Goal: Task Accomplishment & Management: Manage account settings

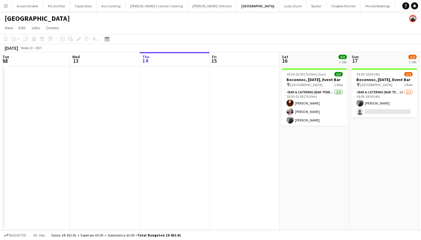
scroll to position [0, 201]
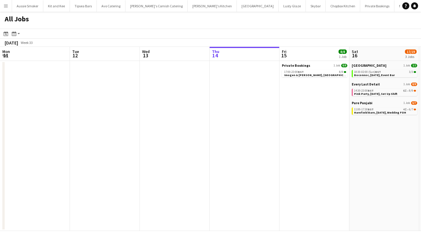
scroll to position [0, 140]
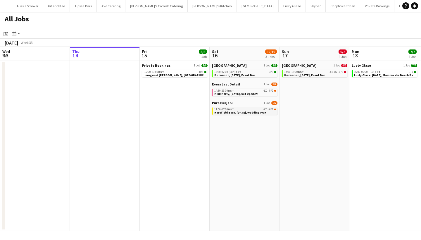
click at [239, 110] on div "11:00-17:30 BST 4I • 6/7" at bounding box center [245, 109] width 62 height 3
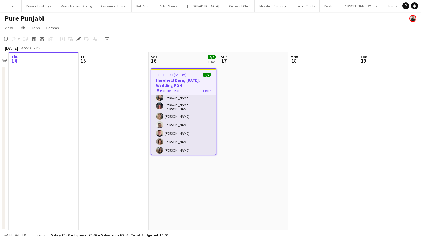
scroll to position [11, 0]
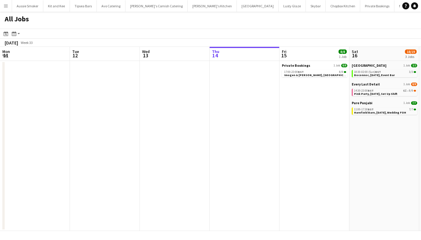
scroll to position [0, 140]
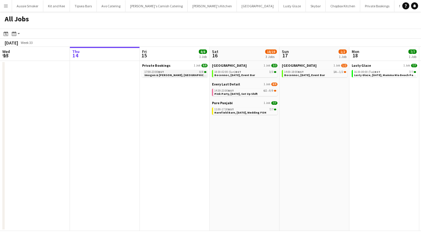
click at [186, 76] on span "Imogen & [PERSON_NAME], [GEOGRAPHIC_DATA], [DATE]" at bounding box center [183, 75] width 79 height 4
click at [315, 74] on span "Boconnoc, [DATE], Event Bar" at bounding box center [304, 75] width 41 height 4
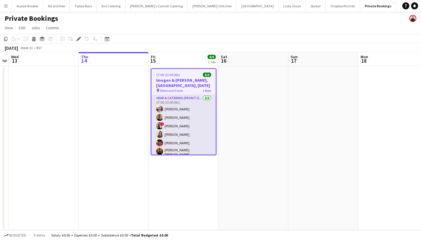
click at [184, 125] on app-card-role "Bar & Catering (Front of House) [DATE] 17:00-23:00 (6h) [PERSON_NAME] [PERSON_N…" at bounding box center [183, 135] width 64 height 81
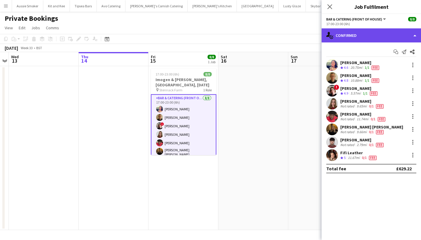
click at [364, 36] on div "single-neutral-actions-check-2 Confirmed" at bounding box center [370, 35] width 99 height 14
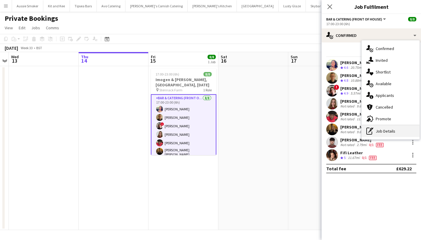
click at [380, 129] on div "pen-write Job Details" at bounding box center [390, 131] width 58 height 12
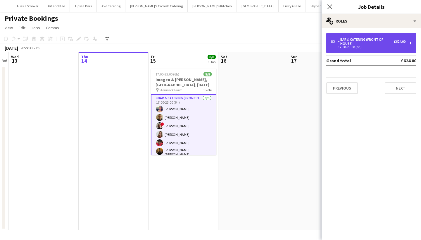
click at [362, 44] on div "Bar & Catering (Front of House)" at bounding box center [366, 41] width 56 height 8
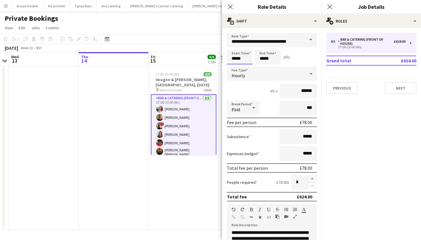
click at [234, 58] on input "*****" at bounding box center [240, 57] width 26 height 15
type input "*****"
click at [263, 58] on input "*****" at bounding box center [268, 57] width 26 height 15
type input "*****"
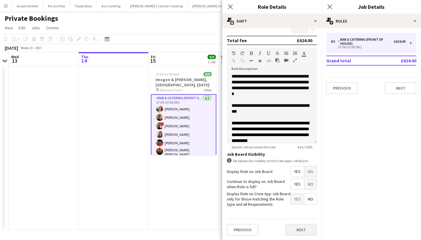
click at [301, 232] on button "Next" at bounding box center [301, 229] width 32 height 12
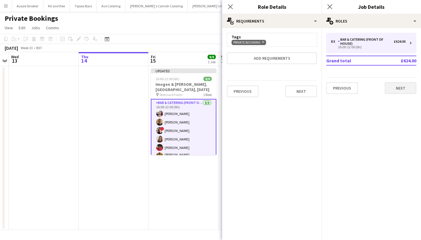
click at [405, 89] on button "Next" at bounding box center [400, 88] width 32 height 12
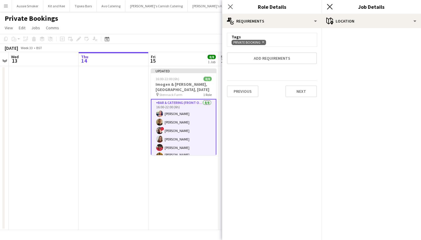
click at [329, 4] on icon "Close pop-in" at bounding box center [330, 7] width 6 height 6
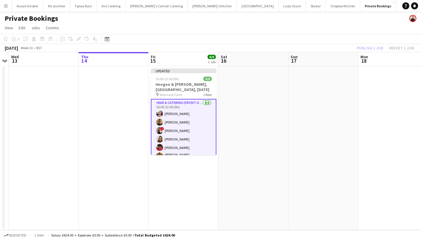
click at [367, 46] on div "Publish 1 job Revert 1 job" at bounding box center [384, 48] width 71 height 8
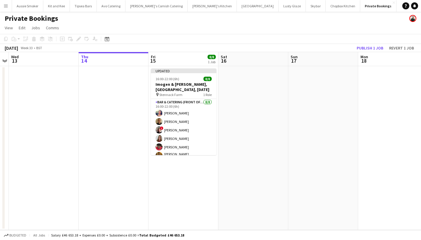
click at [367, 46] on button "Publish 1 job" at bounding box center [369, 48] width 31 height 8
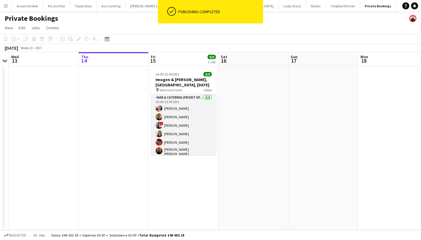
click at [183, 119] on app-card-role "Bar & Catering (Front of House) 8/8 16:00-22:00 (6h) Sarah Hemstead Stephen Tea…" at bounding box center [183, 134] width 65 height 81
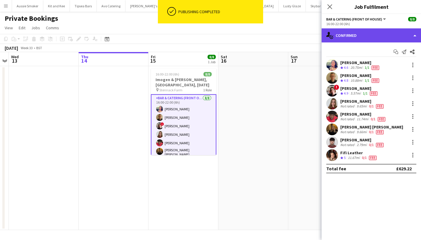
click at [360, 38] on div "single-neutral-actions-check-2 Confirmed" at bounding box center [370, 35] width 99 height 14
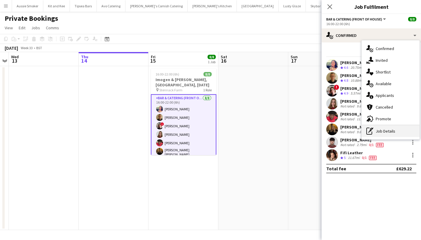
click at [380, 127] on div "pen-write Job Details" at bounding box center [390, 131] width 58 height 12
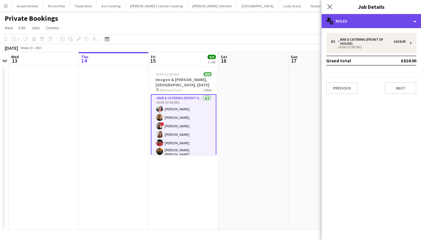
click at [352, 22] on div "multiple-users-add Roles" at bounding box center [370, 21] width 99 height 14
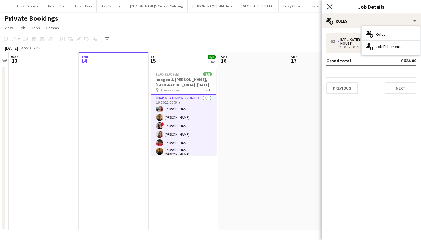
click at [327, 9] on icon at bounding box center [330, 7] width 6 height 6
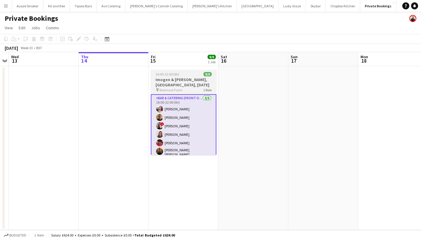
click at [176, 77] on app-job-card "16:00-22:00 (6h) 8/8 Imogen & Olusegun, Stennack Farm, 15th August pin Stennack…" at bounding box center [183, 111] width 65 height 86
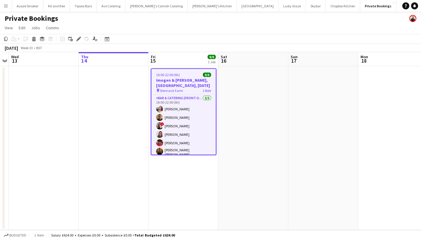
click at [79, 42] on app-toolbar "Copy Paste Paste Command V Paste with crew Command Shift V Paste linked Job Del…" at bounding box center [210, 39] width 421 height 10
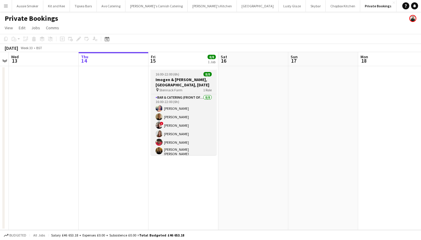
click at [178, 74] on span "16:00-22:00 (6h)" at bounding box center [167, 74] width 24 height 4
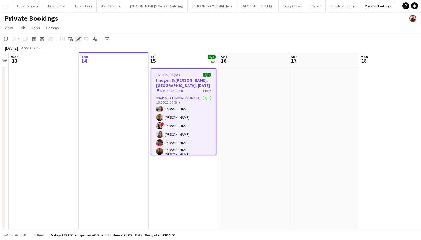
click at [79, 37] on icon at bounding box center [79, 37] width 1 height 1
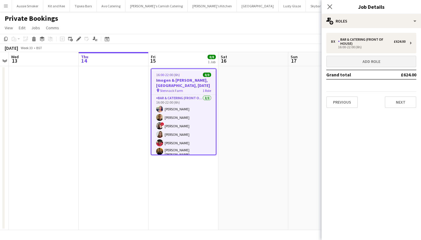
click at [362, 66] on button "Add role" at bounding box center [371, 62] width 90 height 12
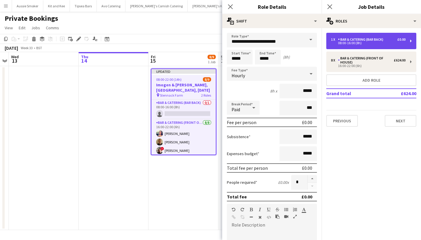
click at [353, 40] on div "Bar & Catering (Bar Back)" at bounding box center [362, 39] width 48 height 4
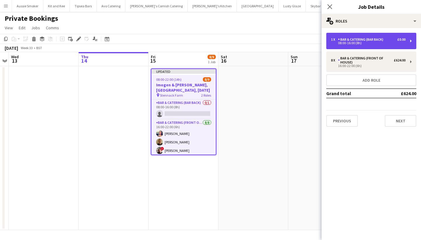
click at [352, 38] on div "Bar & Catering (Bar Back)" at bounding box center [362, 39] width 48 height 4
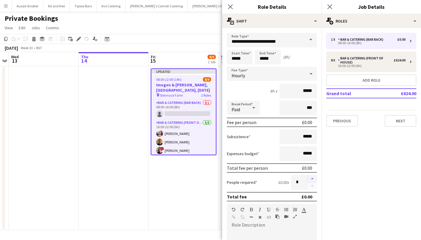
click at [310, 179] on button "button" at bounding box center [311, 179] width 9 height 8
click at [310, 185] on button "button" at bounding box center [311, 185] width 9 height 7
type input "*"
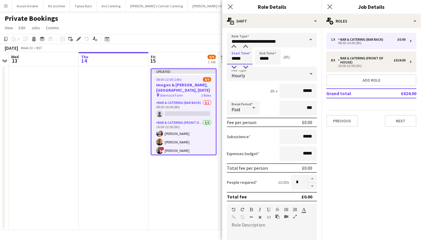
click at [235, 61] on input "*****" at bounding box center [240, 57] width 26 height 15
type input "*****"
click at [264, 58] on input "*****" at bounding box center [268, 57] width 26 height 15
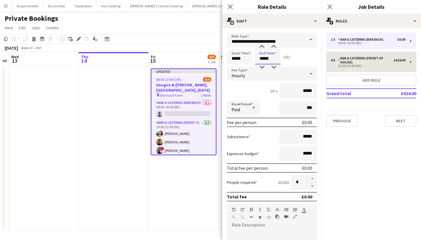
type input "*****"
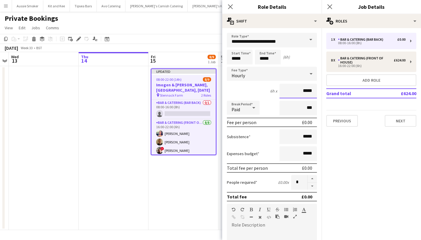
drag, startPoint x: 313, startPoint y: 93, endPoint x: 304, endPoint y: 93, distance: 8.8
click at [304, 93] on input "*****" at bounding box center [297, 91] width 37 height 15
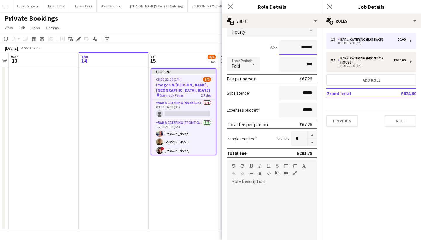
scroll to position [45, 0]
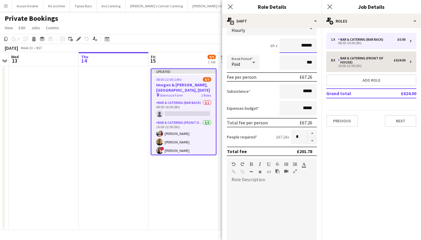
type input "******"
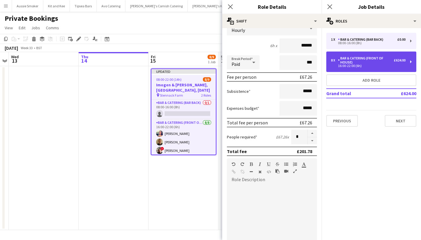
click at [347, 66] on div "16:00-22:00 (6h)" at bounding box center [368, 65] width 74 height 3
type input "**********"
type input "*****"
type input "******"
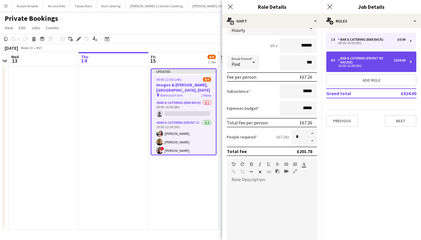
type input "*"
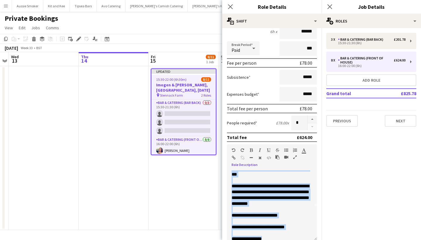
scroll to position [40, 0]
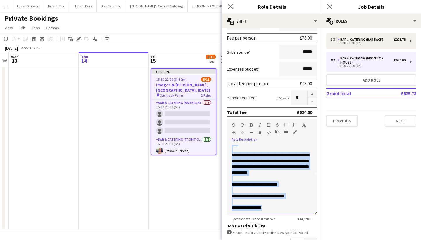
drag, startPoint x: 231, startPoint y: 187, endPoint x: 295, endPoint y: 236, distance: 81.0
click at [295, 236] on form "**********" at bounding box center [271, 129] width 99 height 363
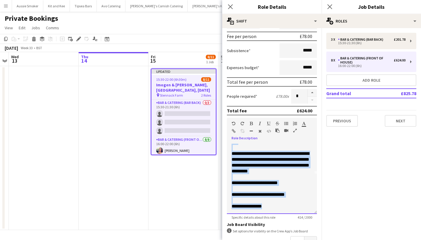
copy div "**********"
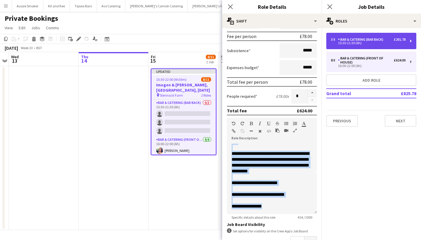
click at [346, 40] on div "Bar & Catering (Bar Back)" at bounding box center [362, 39] width 48 height 4
type input "**********"
type input "*****"
type input "******"
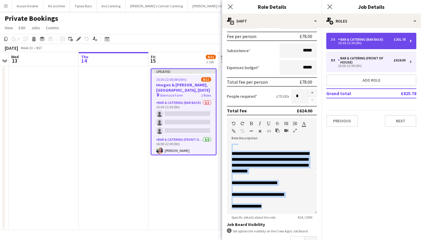
type input "*"
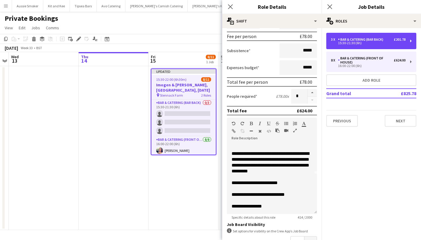
scroll to position [0, 0]
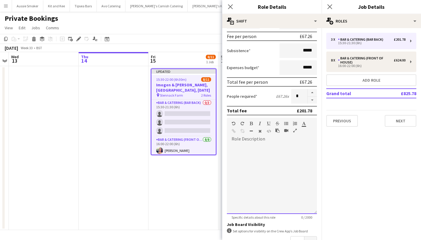
click at [254, 158] on div at bounding box center [272, 178] width 90 height 70
paste div
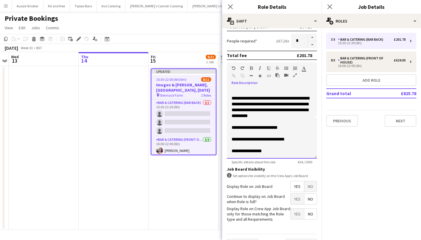
scroll to position [156, 0]
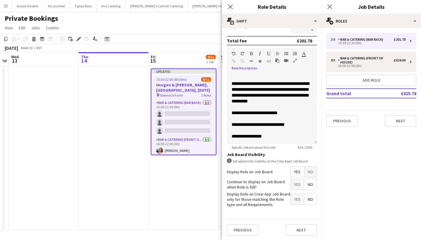
click at [297, 183] on span "Yes" at bounding box center [296, 184] width 13 height 11
click at [305, 227] on button "Next" at bounding box center [301, 230] width 32 height 12
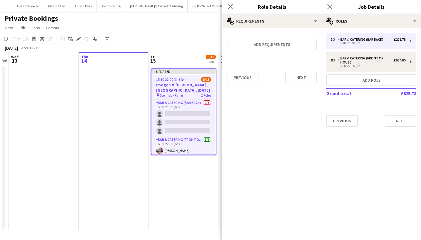
scroll to position [0, 0]
click at [400, 121] on button "Next" at bounding box center [400, 121] width 32 height 12
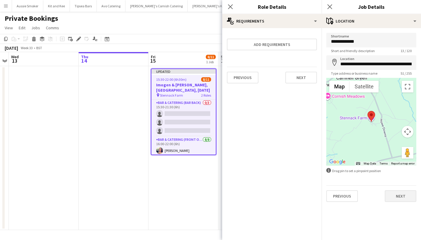
click at [402, 194] on button "Next" at bounding box center [400, 196] width 32 height 12
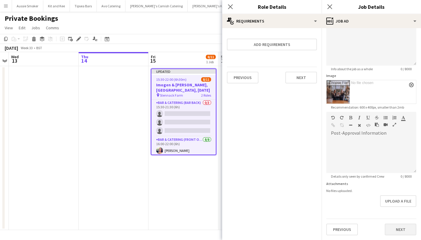
scroll to position [51, 0]
click at [400, 235] on button "Next" at bounding box center [400, 229] width 32 height 12
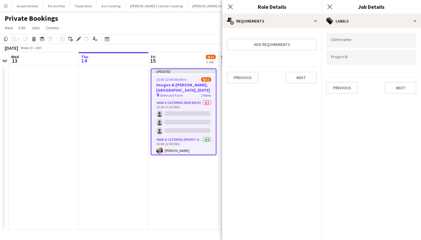
scroll to position [0, 0]
click at [395, 85] on button "Next" at bounding box center [400, 88] width 32 height 12
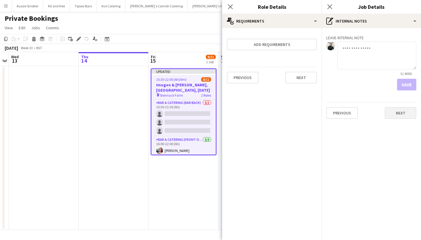
click at [402, 113] on button "Next" at bounding box center [400, 113] width 32 height 12
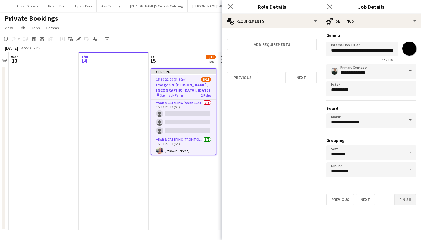
click at [401, 200] on button "Finish" at bounding box center [405, 199] width 22 height 12
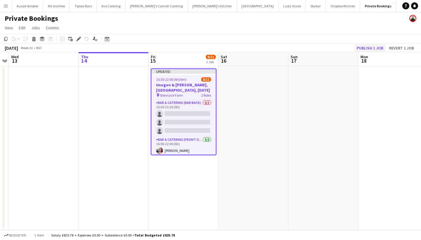
click at [364, 48] on button "Publish 1 job" at bounding box center [369, 48] width 31 height 8
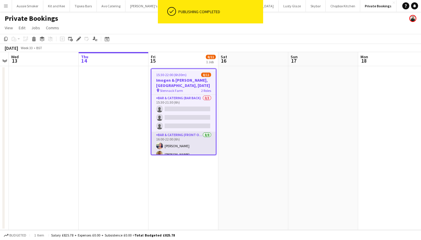
click at [181, 146] on app-card-role "Bar & Catering (Front of House) 8/8 16:00-22:00 (6h) Sarah Hemstead Stephen Tea…" at bounding box center [183, 171] width 64 height 81
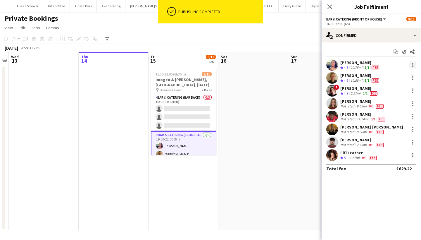
click at [414, 63] on div at bounding box center [412, 64] width 7 height 7
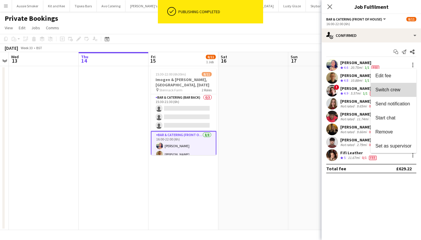
click at [388, 88] on span "Switch crew" at bounding box center [387, 89] width 25 height 5
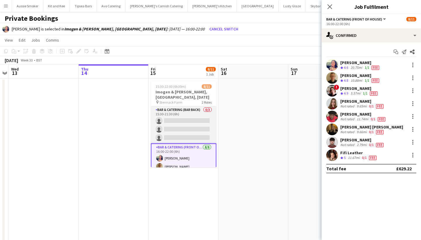
click at [190, 129] on app-card-role "Bar & Catering (Bar Back) 0/3 15:30-21:30 (6h) single-neutral-actions single-ne…" at bounding box center [183, 124] width 65 height 37
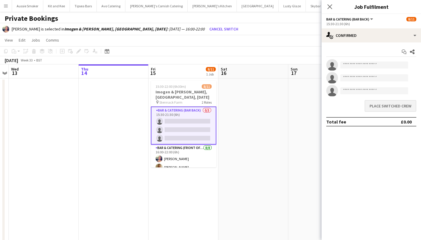
click at [390, 108] on button "Place switched crew" at bounding box center [390, 106] width 52 height 12
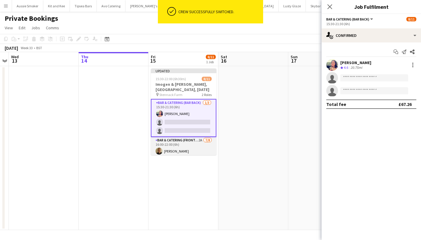
click at [186, 152] on app-card-role "Bar & Catering (Front of House) 2A 7/8 16:00-22:00 (6h) Stephen Teasdale ! Kath…" at bounding box center [183, 177] width 65 height 81
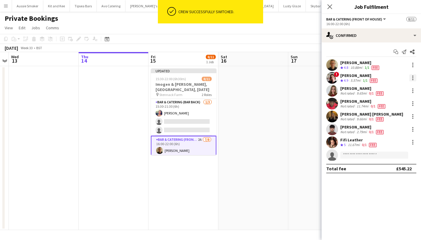
click at [414, 78] on div at bounding box center [412, 77] width 7 height 7
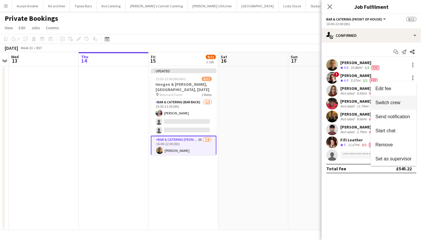
click at [389, 104] on span "Switch crew" at bounding box center [387, 102] width 25 height 5
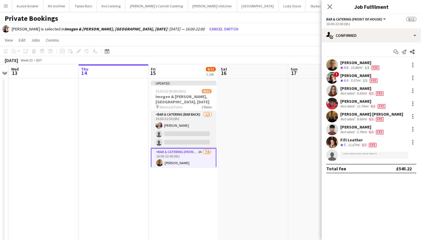
click at [175, 133] on app-card-role "Bar & Catering (Bar Back) 1/3 15:30-21:30 (6h) Sarah Hemstead single-neutral-ac…" at bounding box center [183, 129] width 65 height 37
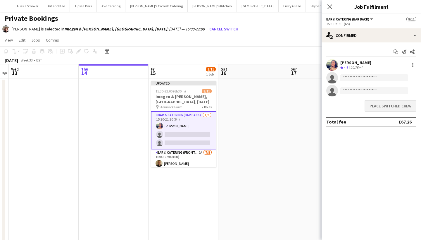
click at [370, 105] on button "Place switched crew" at bounding box center [390, 106] width 52 height 12
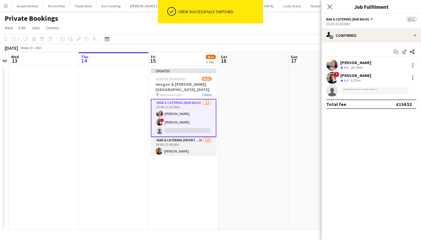
click at [196, 149] on app-card-role "Bar & Catering (Front of House) 2A 6/8 16:00-22:00 (6h) Stephen Teasdale Lily R…" at bounding box center [183, 177] width 65 height 81
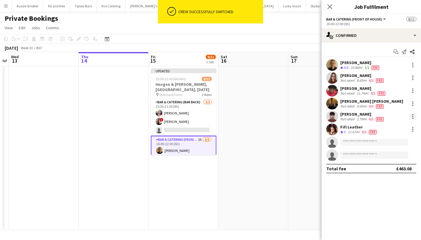
click at [411, 116] on div at bounding box center [412, 116] width 7 height 7
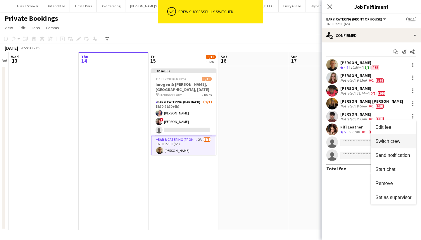
click at [391, 139] on span "Switch crew" at bounding box center [387, 140] width 25 height 5
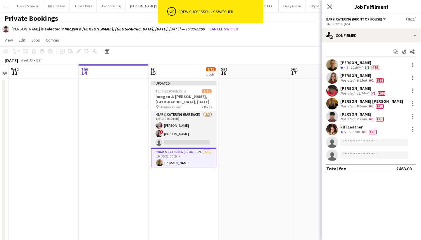
click at [187, 134] on app-card-role "Bar & Catering (Bar Back) 2/3 15:30-21:30 (6h) Sarah Hemstead ! Kathryn Marsh s…" at bounding box center [183, 129] width 65 height 37
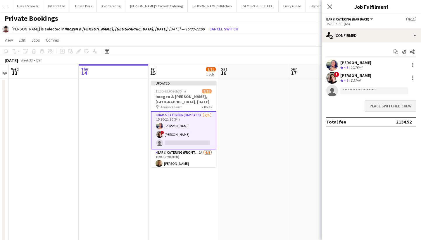
click at [390, 107] on button "Place switched crew" at bounding box center [390, 106] width 52 height 12
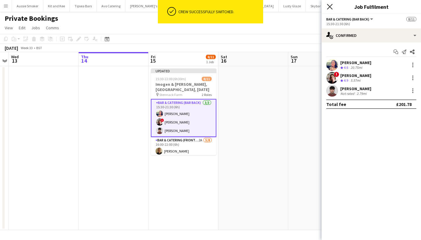
click at [331, 8] on icon at bounding box center [330, 7] width 6 height 6
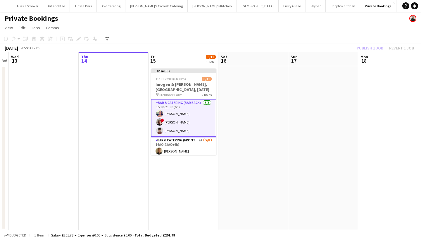
click at [375, 48] on div "Publish 1 job Revert 1 job" at bounding box center [384, 48] width 71 height 8
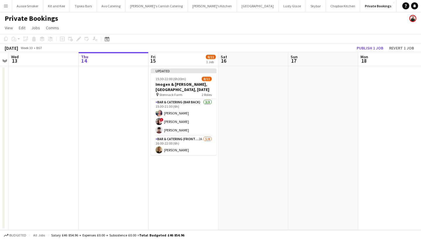
click at [375, 48] on button "Publish 1 job" at bounding box center [369, 48] width 31 height 8
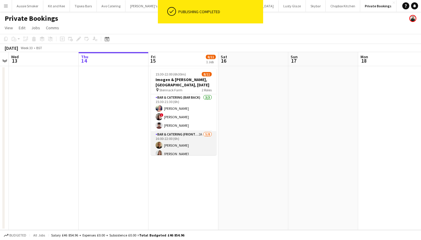
click at [189, 148] on app-card-role "Bar & Catering (Front of House) 2A 5/8 16:00-22:00 (6h) Stephen Teasdale Lily R…" at bounding box center [183, 171] width 65 height 81
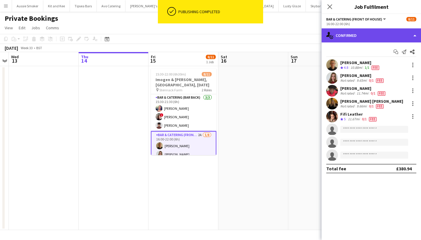
click at [380, 35] on div "single-neutral-actions-check-2 Confirmed" at bounding box center [370, 35] width 99 height 14
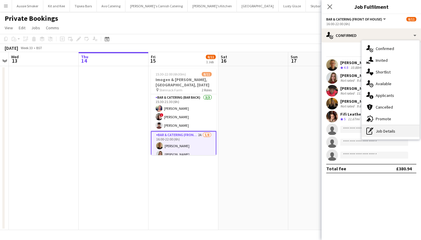
click at [392, 130] on div "pen-write Job Details" at bounding box center [390, 131] width 58 height 12
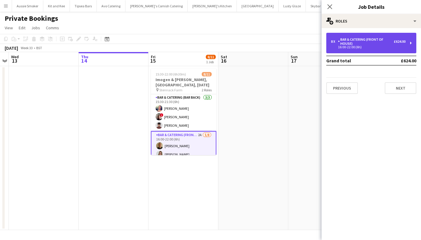
click at [378, 42] on div "Bar & Catering (Front of House)" at bounding box center [366, 41] width 56 height 8
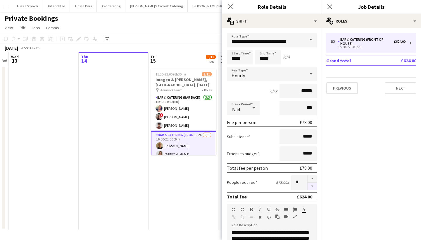
click at [312, 187] on button "button" at bounding box center [311, 185] width 9 height 7
type input "*"
click at [312, 187] on div at bounding box center [312, 182] width 10 height 15
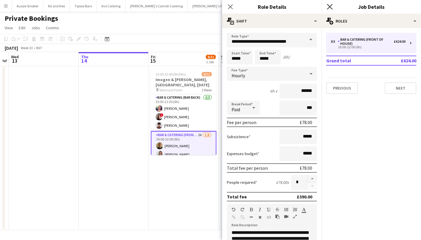
click at [331, 7] on icon "Close pop-in" at bounding box center [330, 7] width 6 height 6
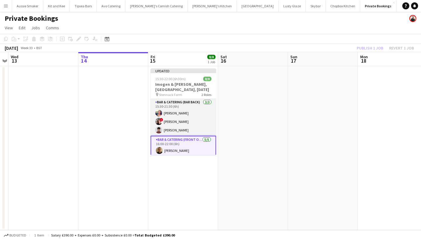
scroll to position [36, 0]
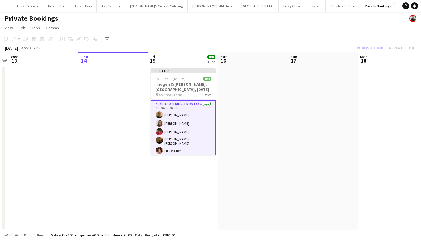
click at [371, 48] on div "Publish 1 job Revert 1 job" at bounding box center [384, 48] width 71 height 8
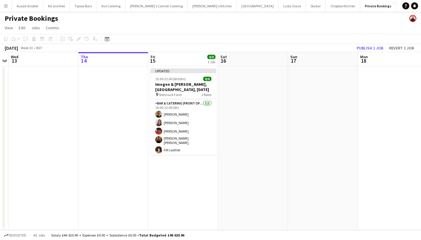
scroll to position [34, 0]
click at [371, 48] on button "Publish 1 job" at bounding box center [369, 48] width 31 height 8
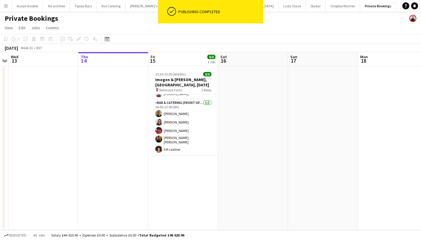
scroll to position [30, 0]
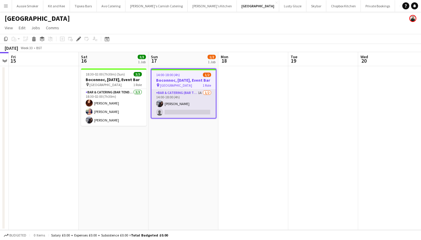
click at [178, 116] on app-card-role "Bar & Catering (Bar Tender) 1A [DATE] 14:00-18:00 (4h) [PERSON_NAME] single-neu…" at bounding box center [183, 103] width 64 height 28
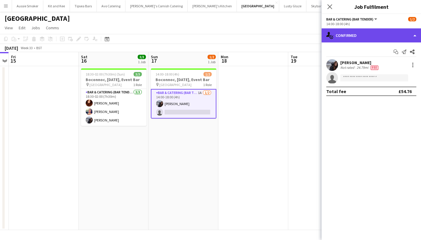
click at [360, 37] on div "single-neutral-actions-check-2 Confirmed" at bounding box center [370, 35] width 99 height 14
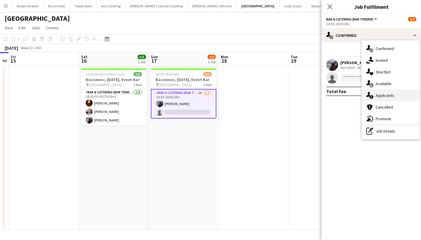
click at [385, 96] on div "single-neutral-actions-information Applicants" at bounding box center [390, 95] width 58 height 12
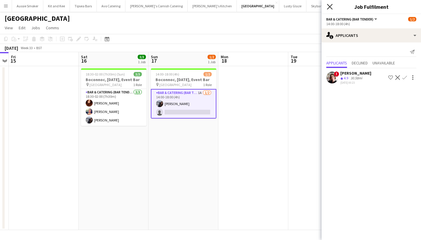
click at [330, 9] on icon "Close pop-in" at bounding box center [330, 7] width 6 height 6
